Goal: Transaction & Acquisition: Book appointment/travel/reservation

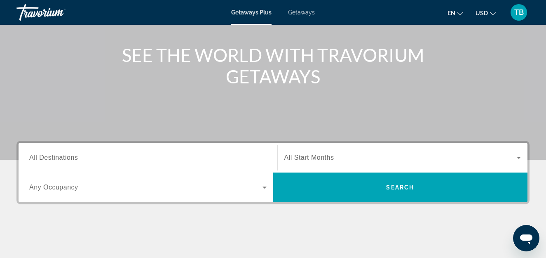
scroll to position [154, 0]
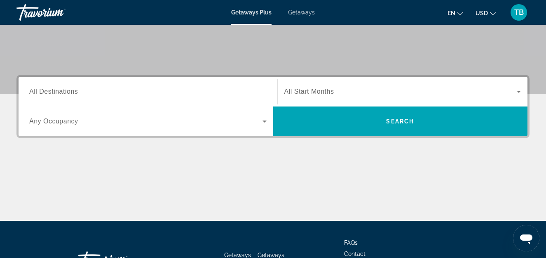
click at [80, 93] on input "Destination All Destinations" at bounding box center [148, 92] width 238 height 10
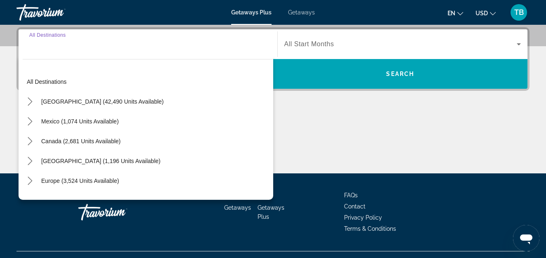
scroll to position [202, 0]
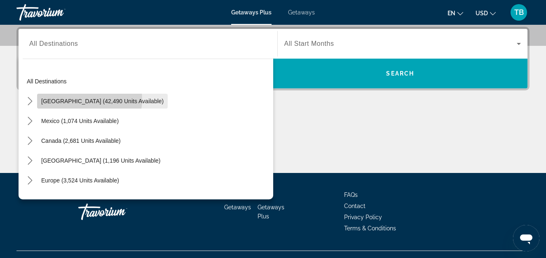
click at [84, 99] on span "United States (42,490 units available)" at bounding box center [102, 101] width 122 height 7
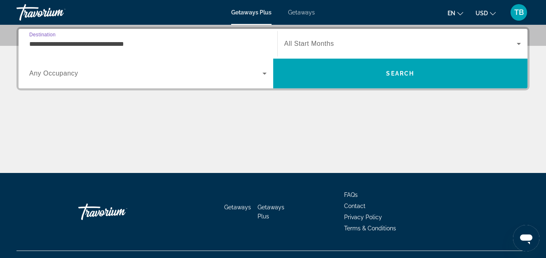
click at [111, 45] on input "**********" at bounding box center [148, 44] width 238 height 10
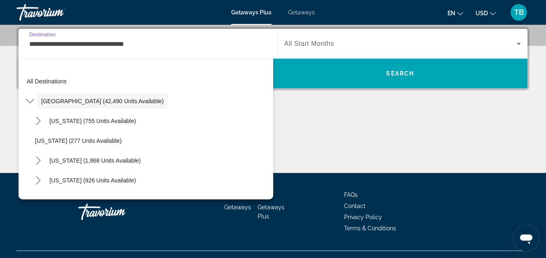
scroll to position [174, 0]
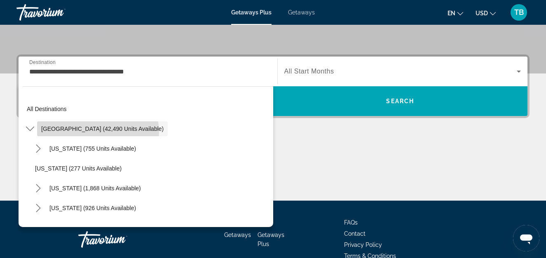
click at [98, 132] on span "Select destination: United States (42,490 units available)" at bounding box center [102, 129] width 131 height 20
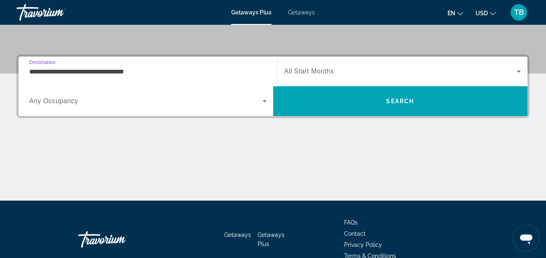
scroll to position [202, 0]
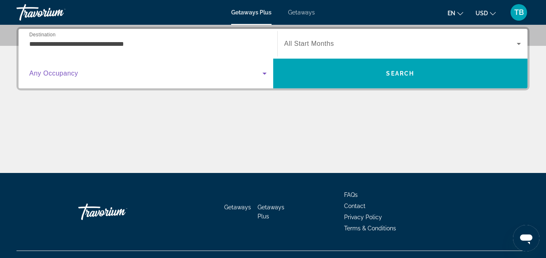
click at [265, 72] on icon "Search widget" at bounding box center [265, 73] width 10 height 10
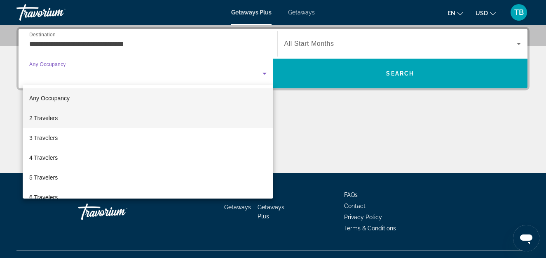
click at [68, 116] on mat-option "2 Travelers" at bounding box center [148, 118] width 251 height 20
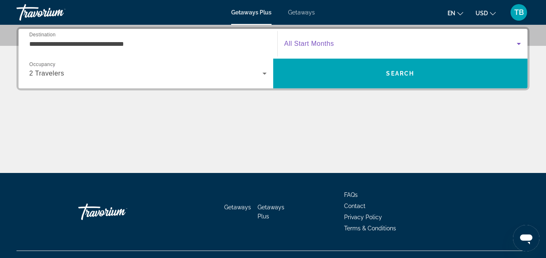
click at [522, 44] on icon "Search widget" at bounding box center [519, 44] width 10 height 10
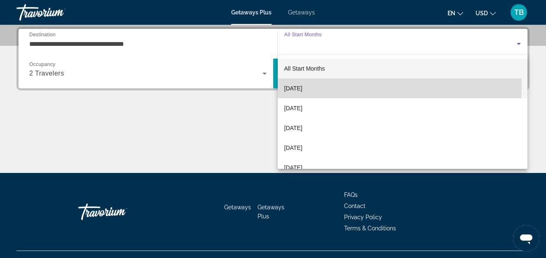
click at [320, 86] on mat-option "October 2025" at bounding box center [403, 88] width 250 height 20
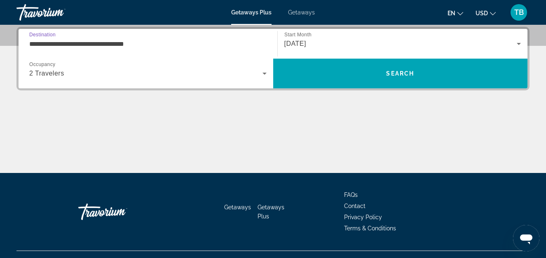
click at [126, 42] on input "**********" at bounding box center [148, 44] width 238 height 10
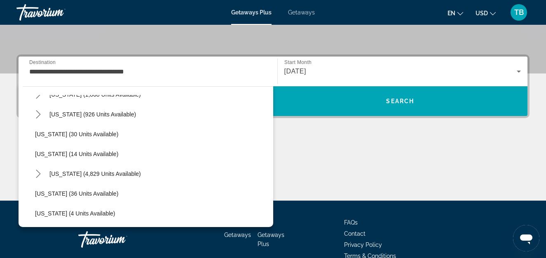
scroll to position [137, 0]
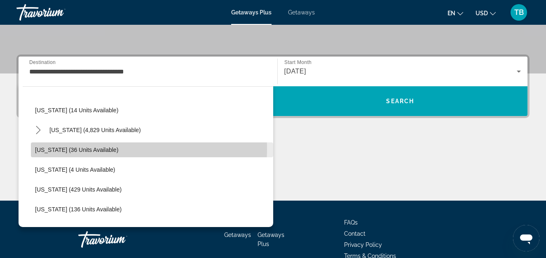
click at [51, 150] on span "Georgia (36 units available)" at bounding box center [76, 149] width 83 height 7
type input "**********"
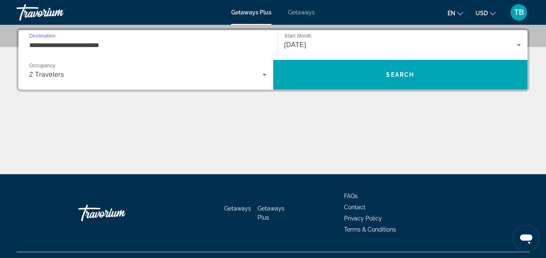
scroll to position [202, 0]
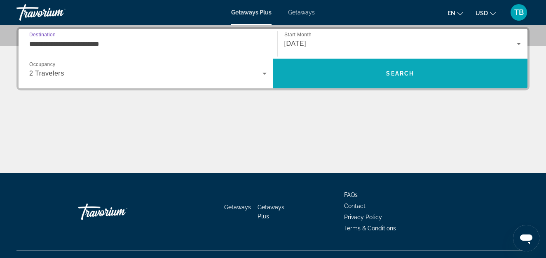
click at [404, 69] on span "Search" at bounding box center [400, 74] width 255 height 20
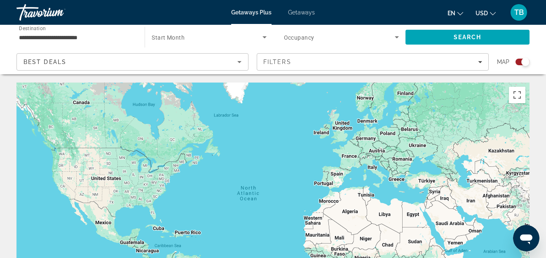
click at [517, 61] on div "Search widget" at bounding box center [523, 62] width 14 height 7
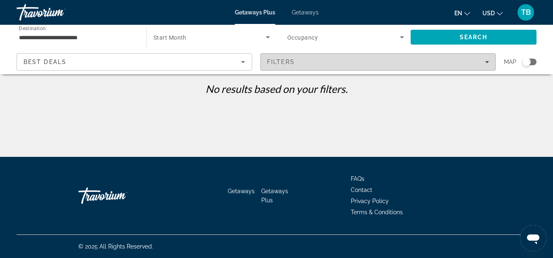
click at [485, 64] on icon "Filters" at bounding box center [487, 62] width 4 height 4
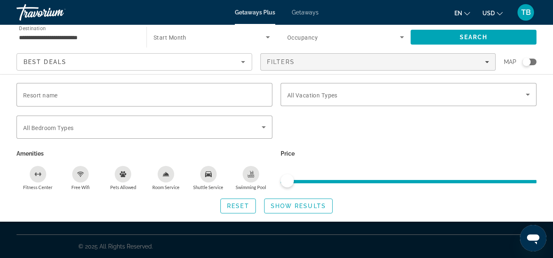
click at [243, 64] on icon "Sort by" at bounding box center [243, 62] width 10 height 10
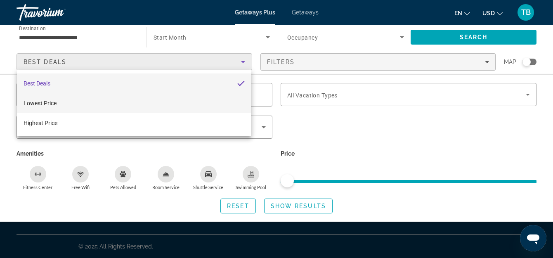
click at [58, 102] on mat-option "Lowest Price" at bounding box center [134, 103] width 234 height 20
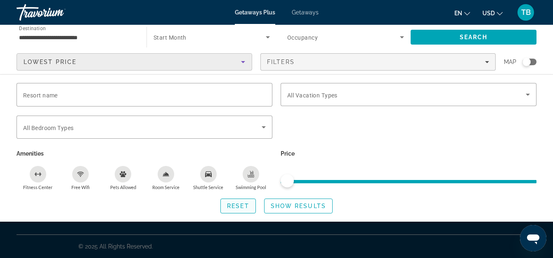
click at [241, 205] on span "Reset" at bounding box center [238, 206] width 22 height 7
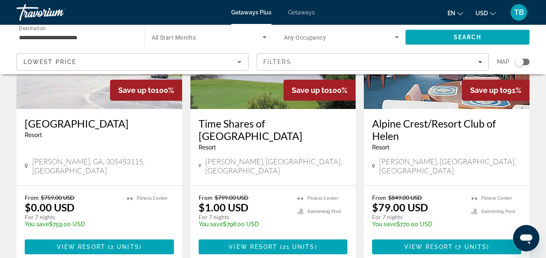
scroll to position [82, 0]
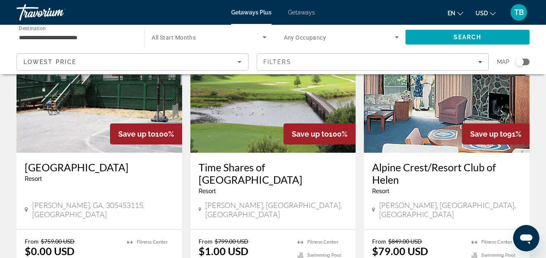
click at [424, 166] on h3 "Alpine Crest/Resort Club of Helen" at bounding box center [446, 173] width 149 height 25
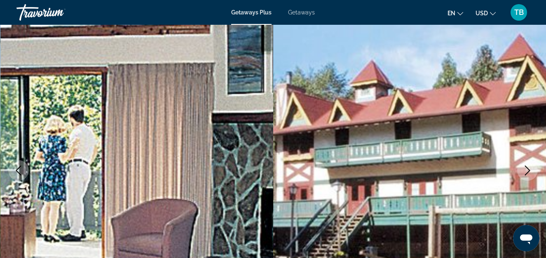
scroll to position [83, 0]
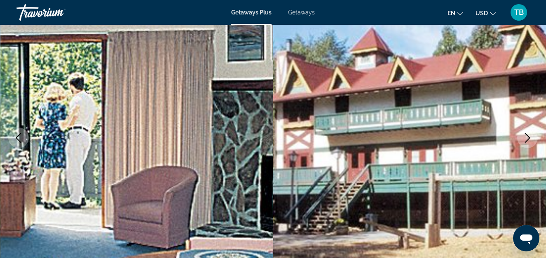
click at [529, 137] on icon "Next image" at bounding box center [528, 138] width 10 height 10
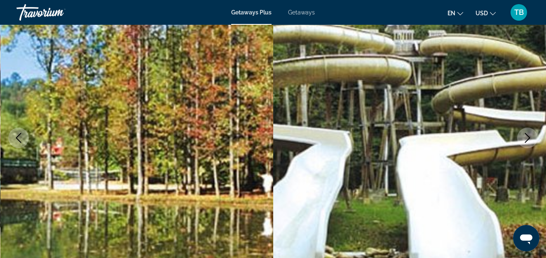
click at [528, 137] on icon "Next image" at bounding box center [528, 138] width 10 height 10
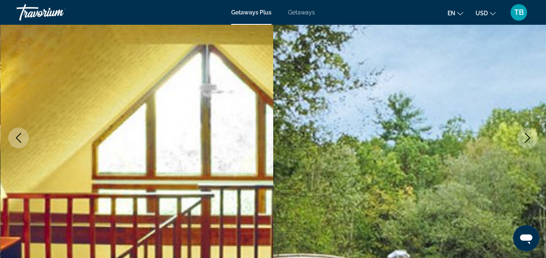
click at [528, 137] on icon "Next image" at bounding box center [528, 138] width 10 height 10
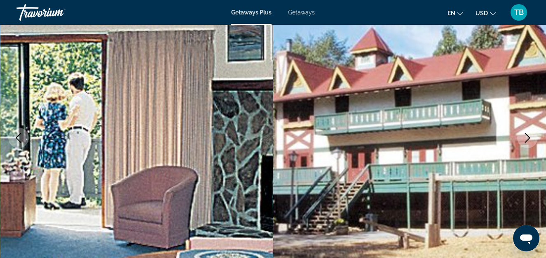
click at [528, 137] on icon "Next image" at bounding box center [528, 138] width 10 height 10
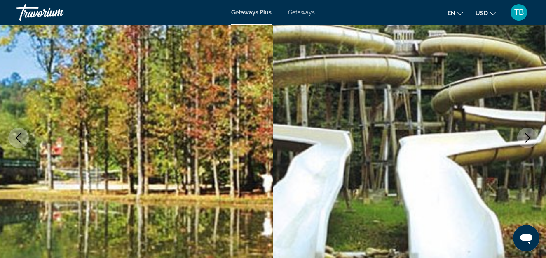
click at [528, 137] on icon "Next image" at bounding box center [528, 138] width 10 height 10
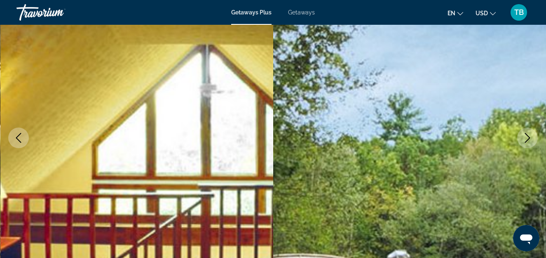
click at [528, 137] on icon "Next image" at bounding box center [528, 138] width 10 height 10
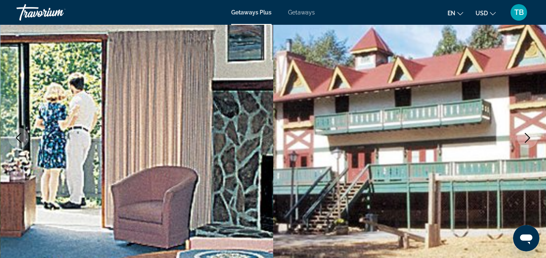
click at [528, 137] on icon "Next image" at bounding box center [528, 138] width 10 height 10
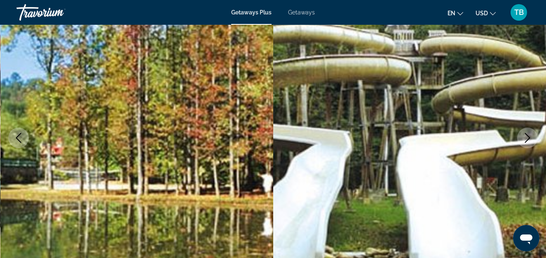
click at [528, 137] on icon "Next image" at bounding box center [528, 138] width 10 height 10
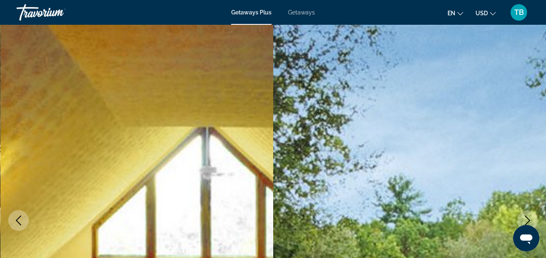
scroll to position [0, 0]
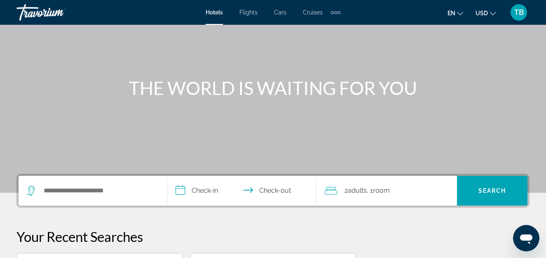
scroll to position [121, 0]
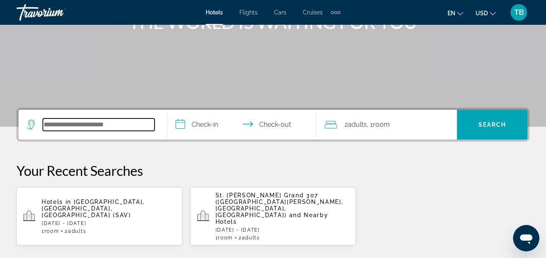
click at [119, 120] on input "Search hotel destination" at bounding box center [99, 124] width 112 height 12
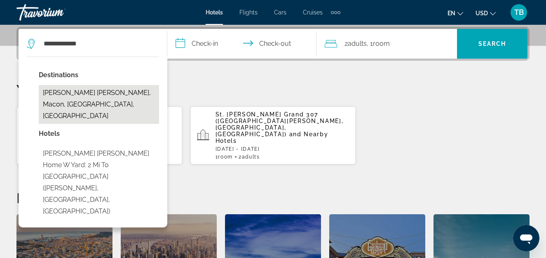
click at [125, 96] on button "[PERSON_NAME] [PERSON_NAME], Macon, [GEOGRAPHIC_DATA], [GEOGRAPHIC_DATA]" at bounding box center [99, 104] width 120 height 39
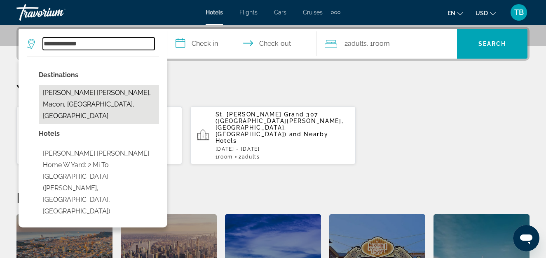
type input "**********"
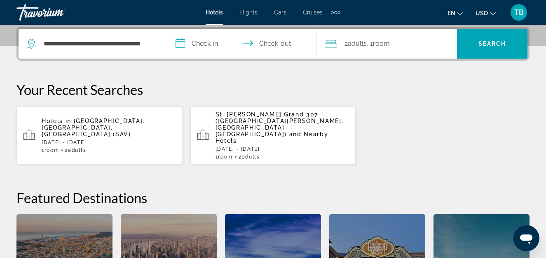
click at [196, 42] on input "**********" at bounding box center [243, 45] width 152 height 32
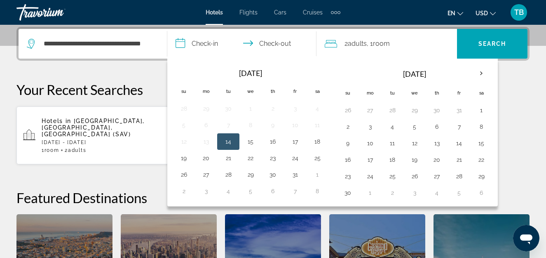
click at [273, 43] on input "**********" at bounding box center [243, 45] width 152 height 32
click at [318, 141] on button "18" at bounding box center [317, 142] width 13 height 12
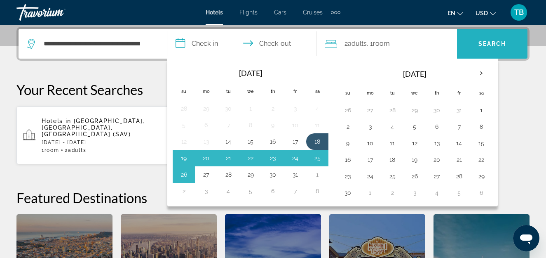
click at [489, 45] on span "Search" at bounding box center [493, 43] width 28 height 7
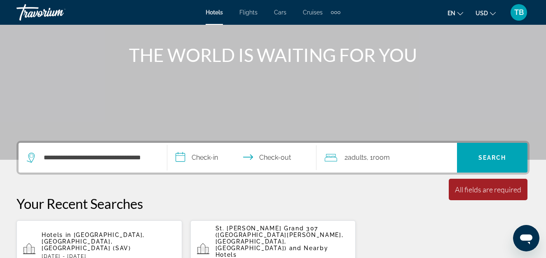
scroll to position [99, 0]
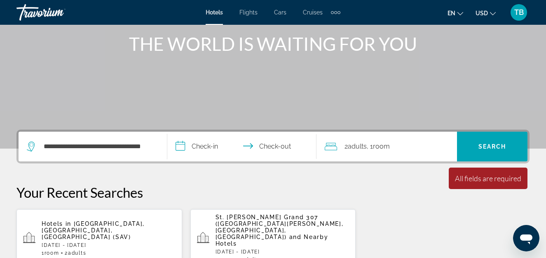
click at [273, 146] on input "**********" at bounding box center [243, 148] width 152 height 32
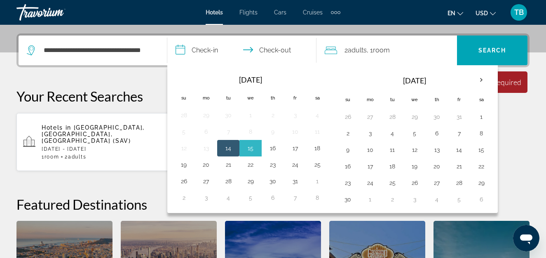
scroll to position [202, 0]
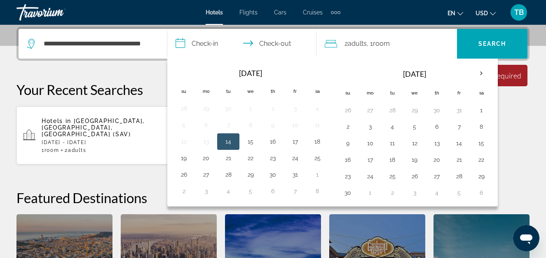
click at [203, 44] on input "**********" at bounding box center [243, 45] width 152 height 32
click at [271, 45] on input "**********" at bounding box center [243, 45] width 152 height 32
click at [322, 142] on button "18" at bounding box center [317, 142] width 13 height 12
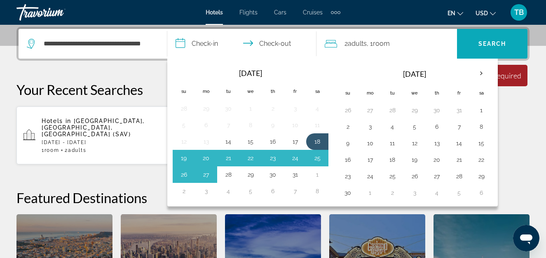
click at [488, 46] on span "Search" at bounding box center [493, 43] width 28 height 7
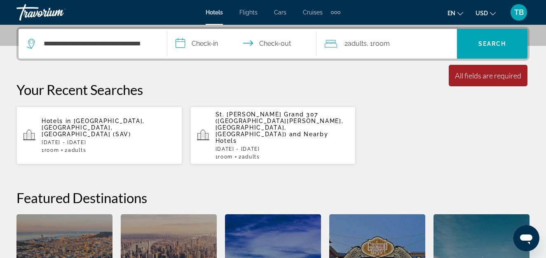
click at [209, 44] on input "**********" at bounding box center [243, 45] width 152 height 32
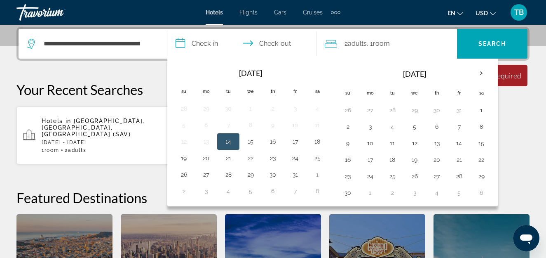
click at [226, 140] on button "14" at bounding box center [228, 142] width 13 height 12
click at [278, 42] on input "**********" at bounding box center [243, 45] width 152 height 32
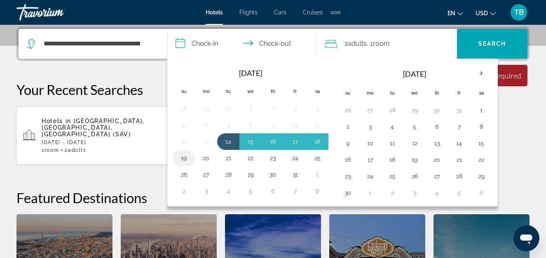
click at [183, 158] on button "19" at bounding box center [183, 158] width 13 height 12
type input "**********"
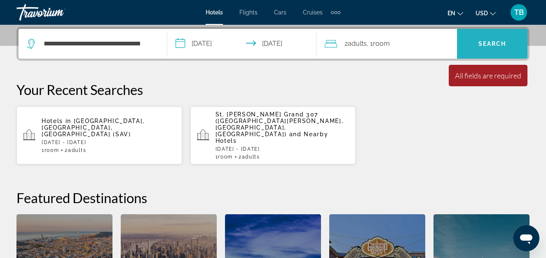
click at [494, 43] on span "Search" at bounding box center [493, 43] width 28 height 7
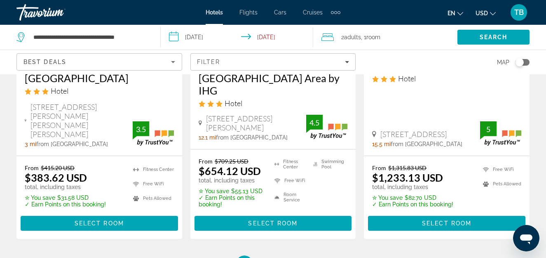
scroll to position [1259, 0]
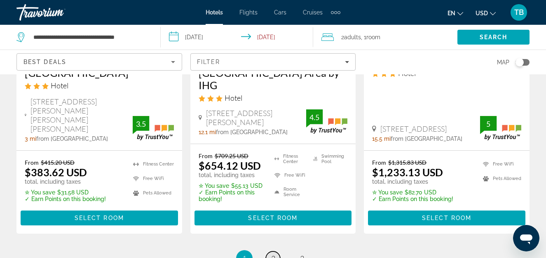
click at [273, 254] on span "2" at bounding box center [273, 258] width 4 height 9
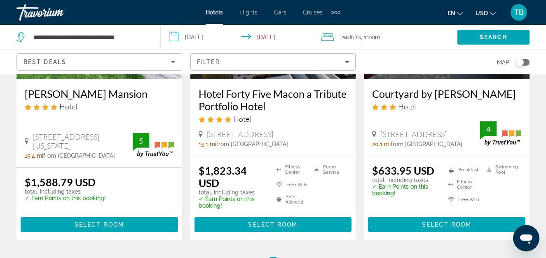
scroll to position [1194, 0]
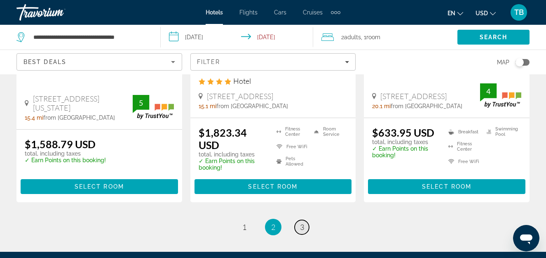
click at [301, 222] on span "3" at bounding box center [302, 226] width 4 height 9
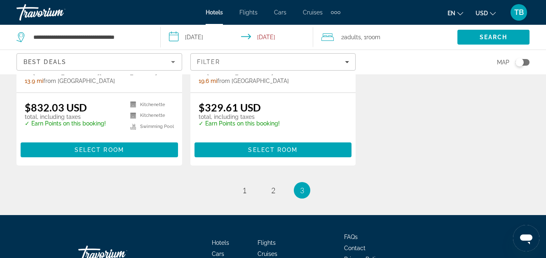
scroll to position [596, 0]
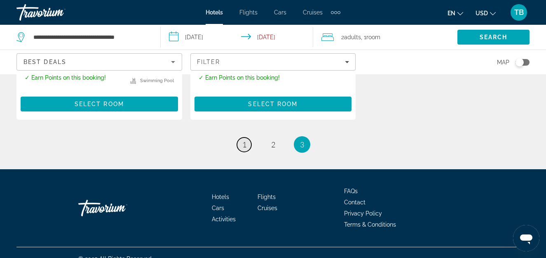
click at [245, 140] on span "1" at bounding box center [245, 144] width 4 height 9
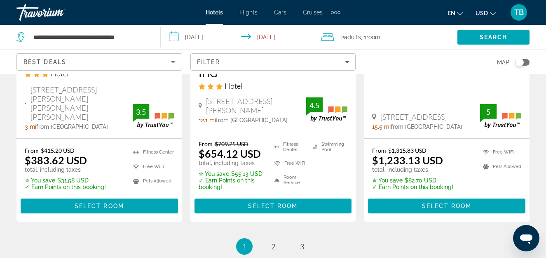
scroll to position [1298, 0]
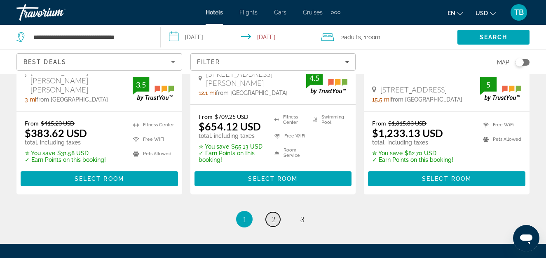
click at [273, 214] on span "2" at bounding box center [273, 218] width 4 height 9
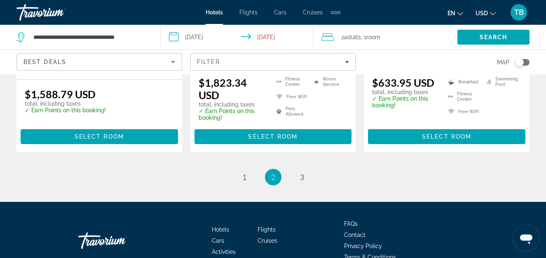
scroll to position [1260, 0]
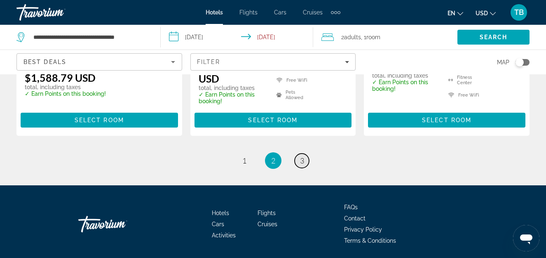
click at [300, 156] on span "3" at bounding box center [302, 160] width 4 height 9
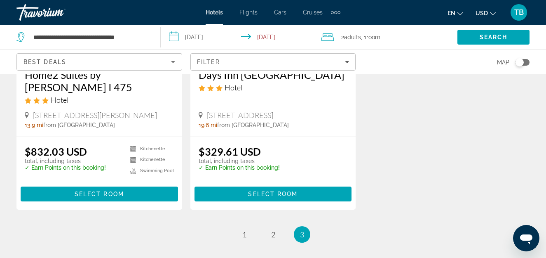
scroll to position [533, 0]
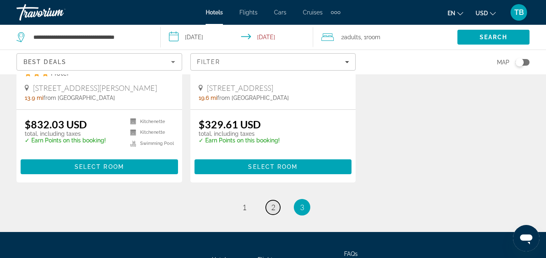
click at [273, 203] on span "2" at bounding box center [273, 207] width 4 height 9
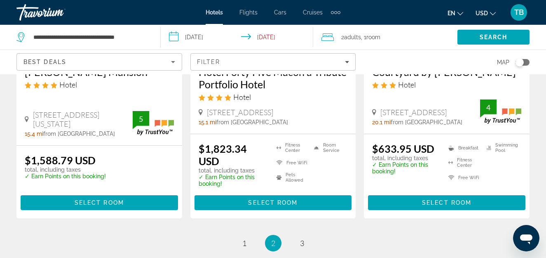
scroll to position [1254, 0]
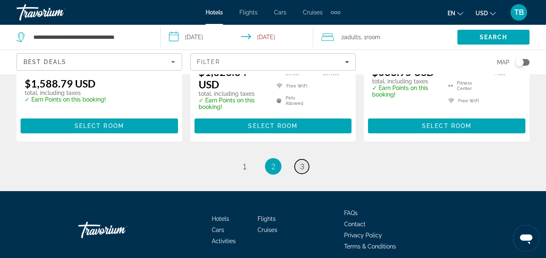
click at [302, 162] on span "3" at bounding box center [302, 166] width 4 height 9
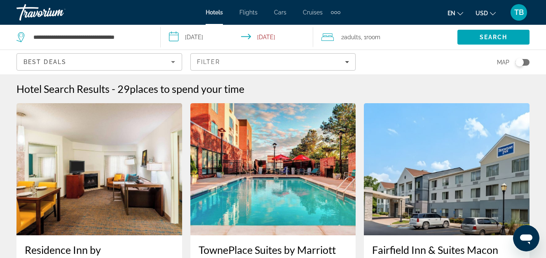
click at [178, 35] on input "**********" at bounding box center [239, 38] width 156 height 27
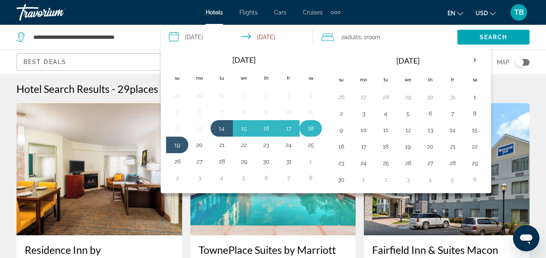
click at [309, 130] on button "18" at bounding box center [310, 128] width 13 height 12
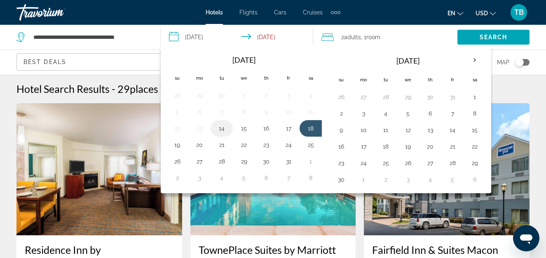
click at [223, 130] on button "14" at bounding box center [221, 128] width 13 height 12
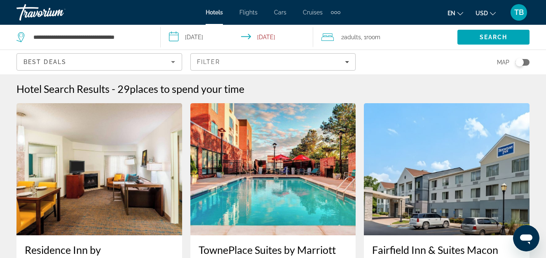
click at [267, 38] on input "**********" at bounding box center [239, 38] width 156 height 27
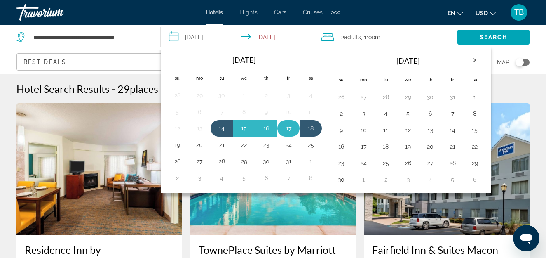
click at [288, 129] on button "17" at bounding box center [288, 128] width 13 height 12
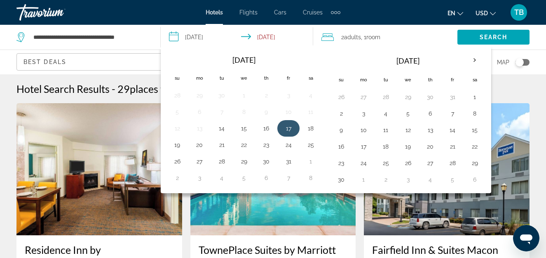
click at [288, 129] on button "17" at bounding box center [288, 128] width 13 height 12
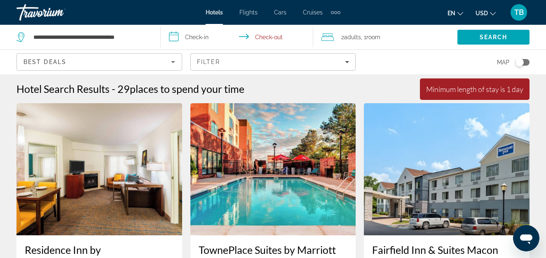
click at [202, 35] on input "**********" at bounding box center [239, 38] width 156 height 27
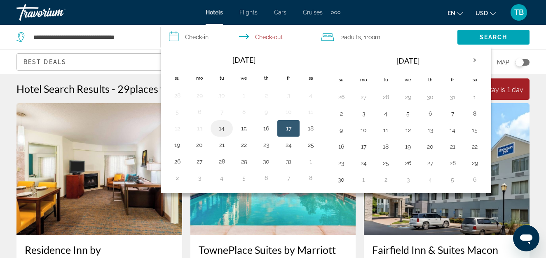
click at [223, 132] on button "14" at bounding box center [221, 128] width 13 height 12
click at [265, 38] on input "**********" at bounding box center [239, 38] width 156 height 27
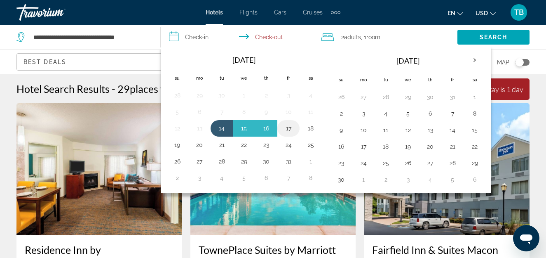
click at [292, 128] on button "17" at bounding box center [288, 128] width 13 height 12
type input "**********"
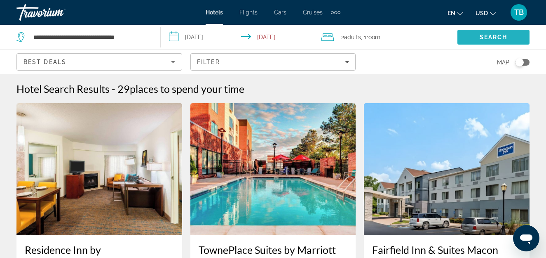
click at [479, 37] on span "Search" at bounding box center [494, 37] width 72 height 20
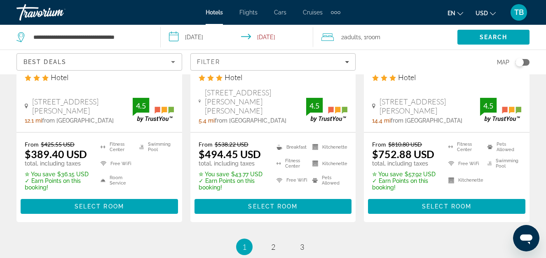
scroll to position [1272, 0]
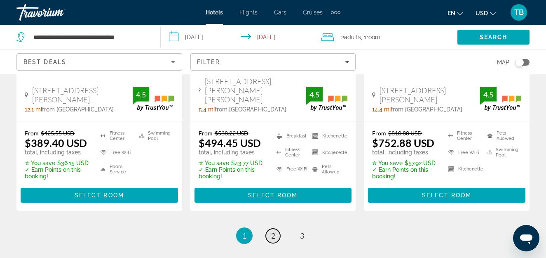
click at [275, 231] on span "2" at bounding box center [273, 235] width 4 height 9
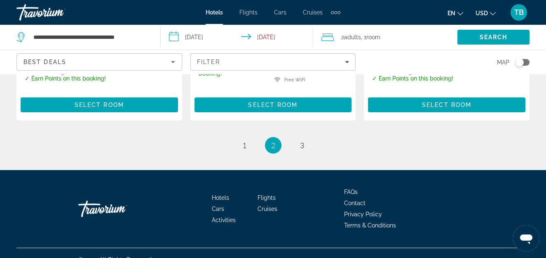
scroll to position [1279, 0]
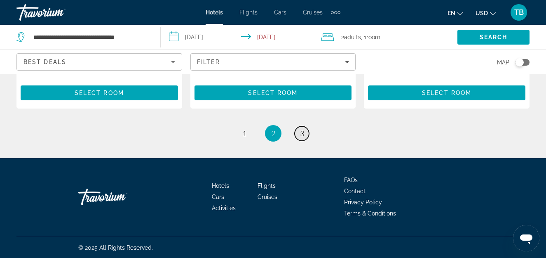
click at [303, 131] on span "3" at bounding box center [302, 133] width 4 height 9
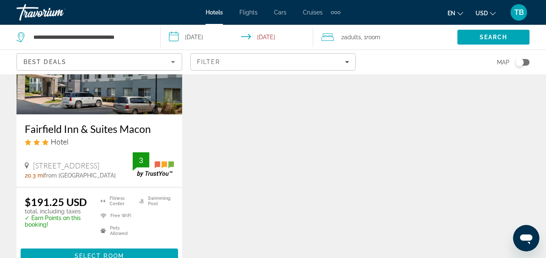
scroll to position [788, 0]
